Goal: Information Seeking & Learning: Learn about a topic

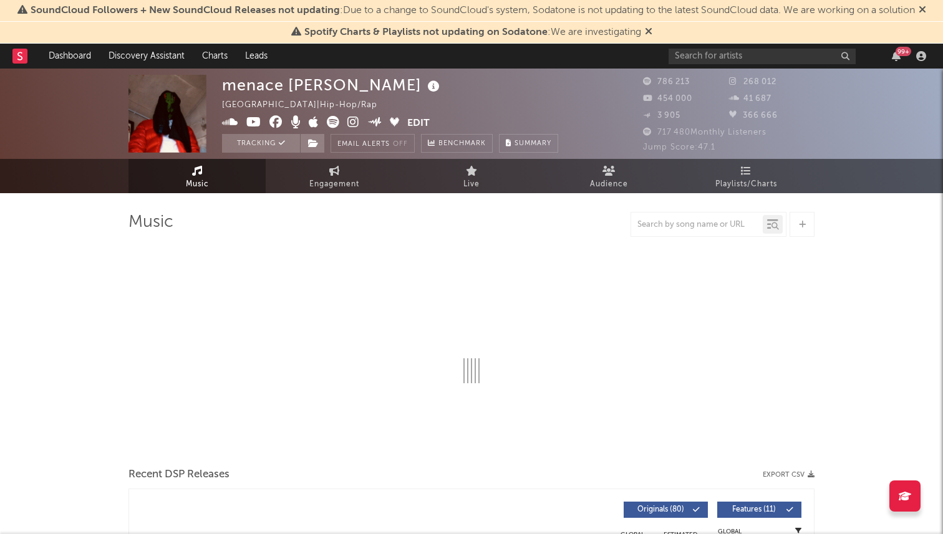
select select "6m"
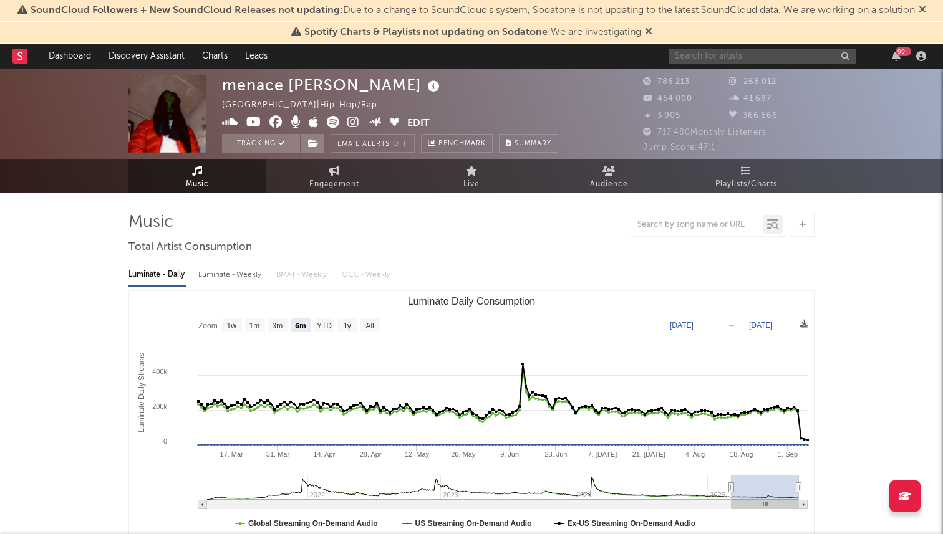
click at [742, 60] on input "text" at bounding box center [761, 57] width 187 height 16
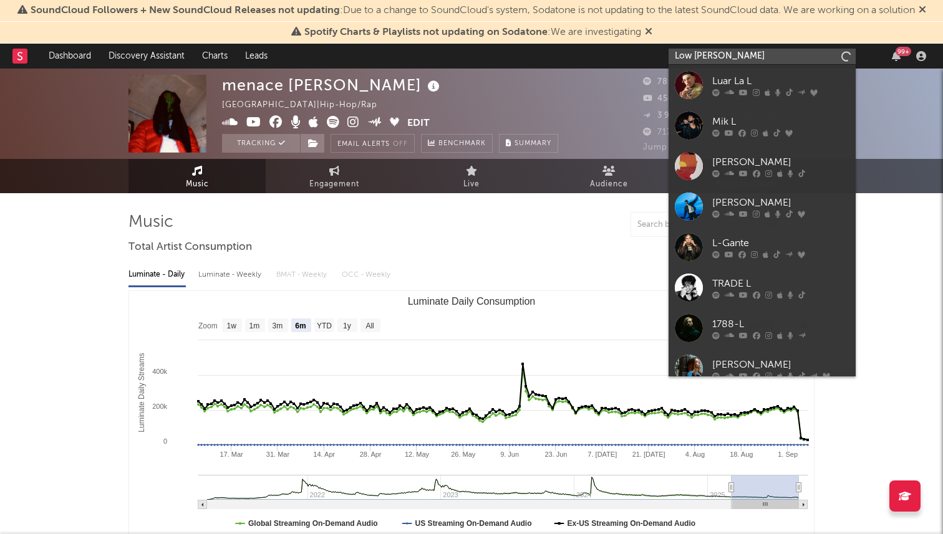
type input "Low jay"
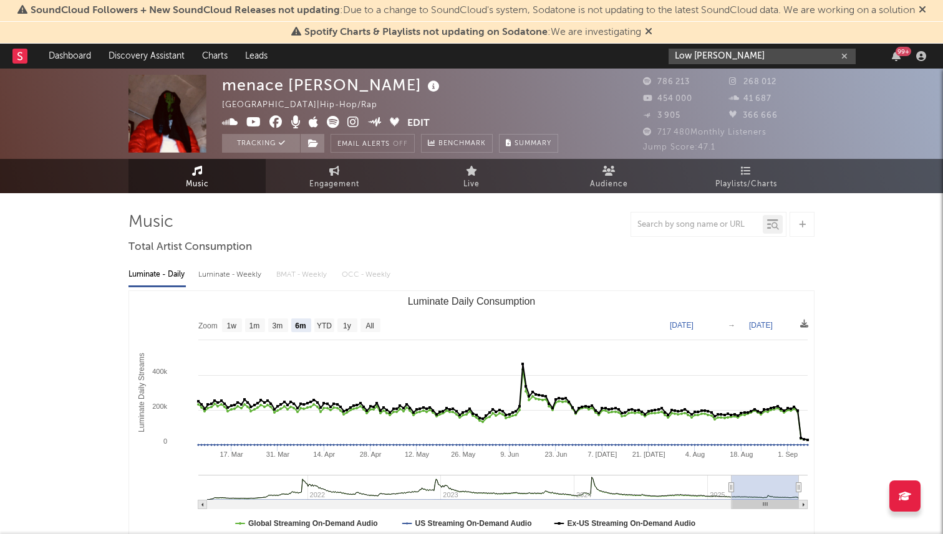
click at [728, 56] on input "Low jay" at bounding box center [761, 57] width 187 height 16
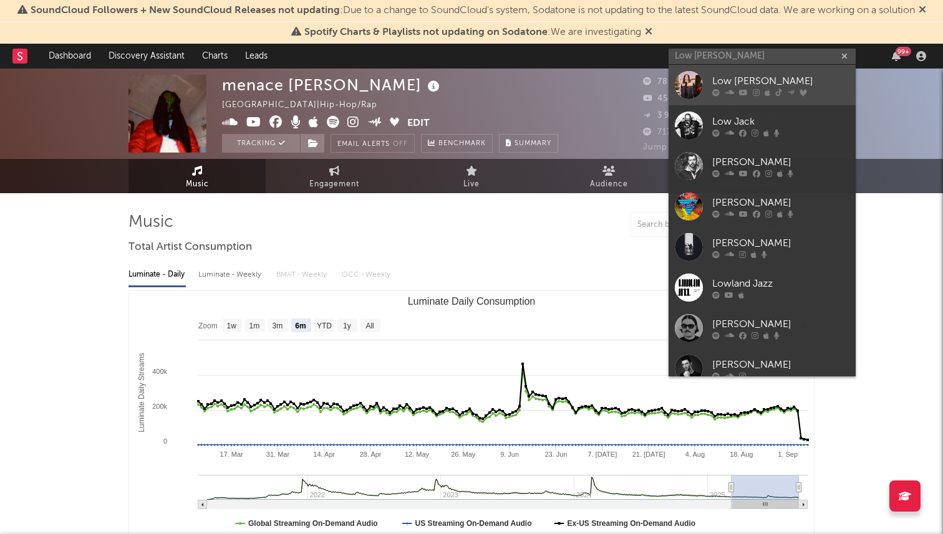
click at [728, 89] on icon at bounding box center [728, 92] width 9 height 7
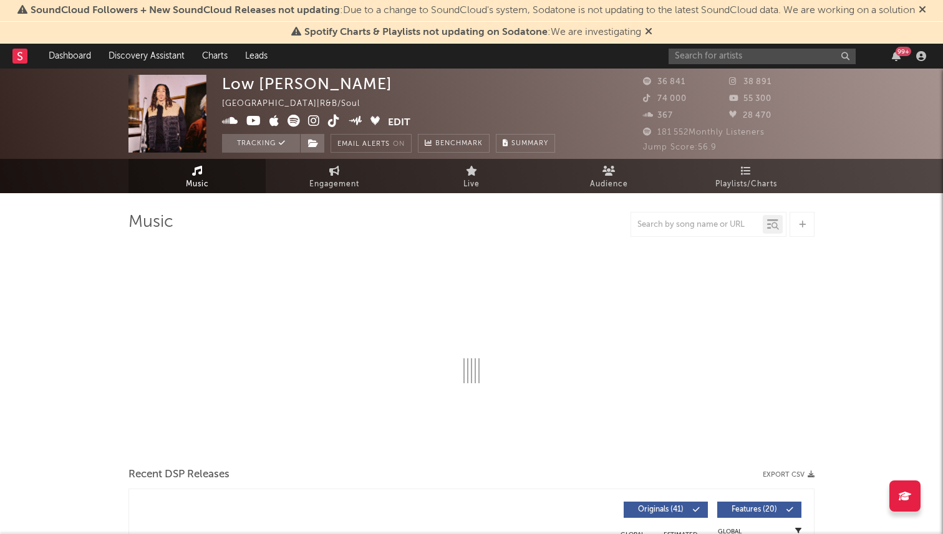
select select "6m"
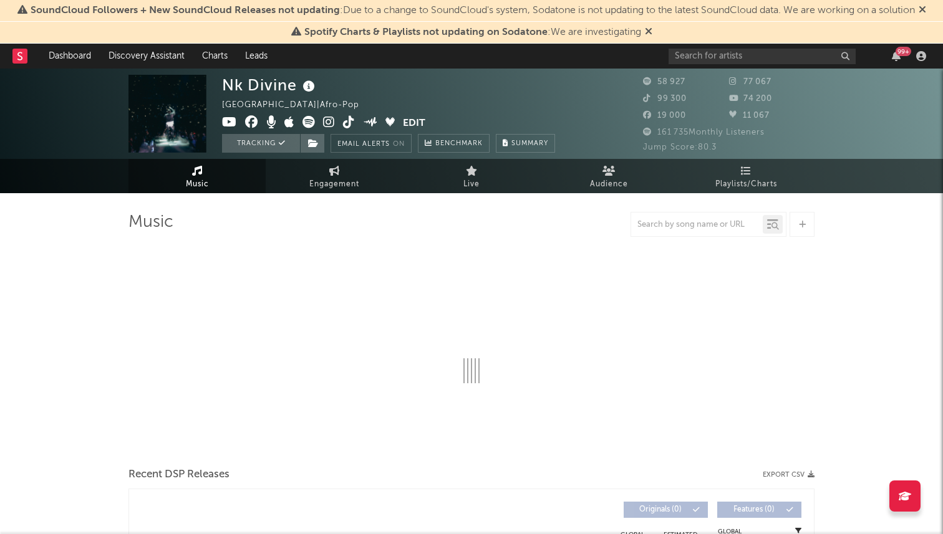
select select "6m"
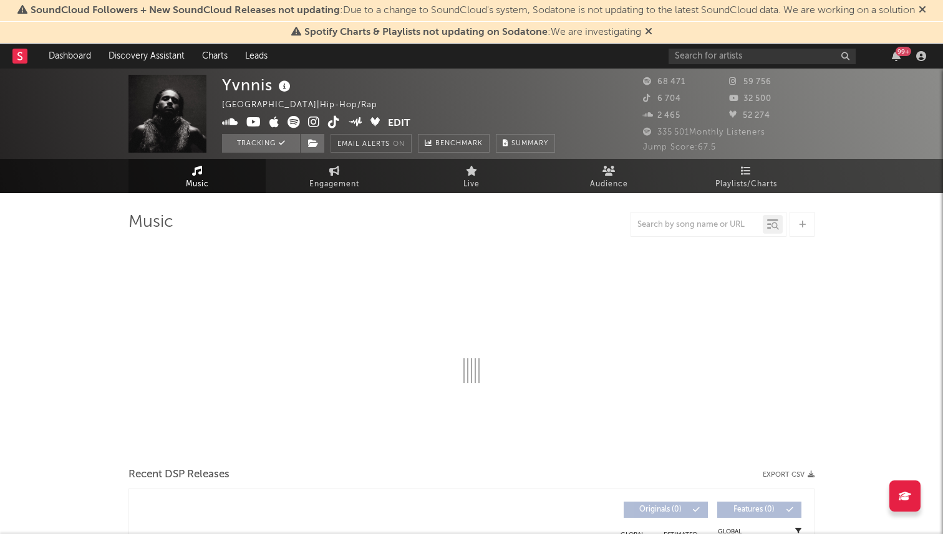
select select "6m"
